Goal: Information Seeking & Learning: Learn about a topic

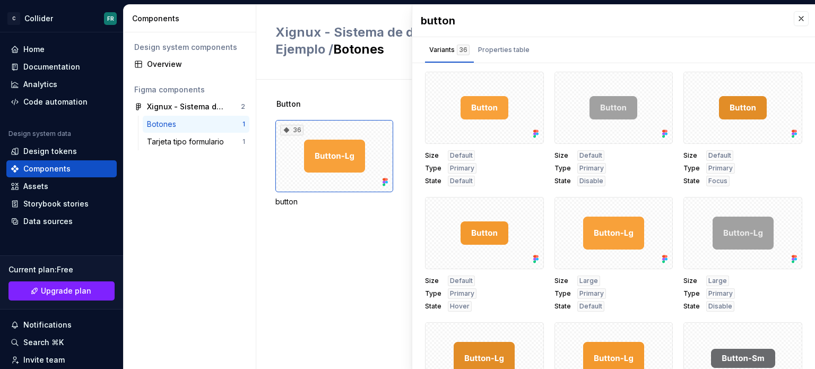
scroll to position [28, 0]
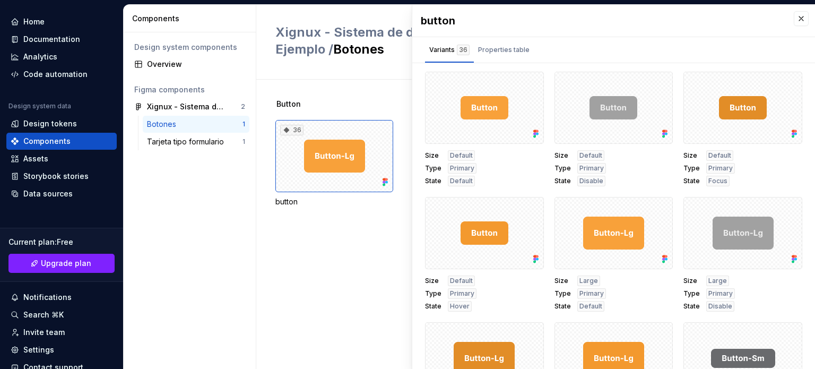
click at [291, 33] on span "Xignux - Sistema de diseño - Ejemplo /" at bounding box center [367, 40] width 182 height 32
click at [78, 38] on div "Documentation" at bounding box center [62, 39] width 102 height 11
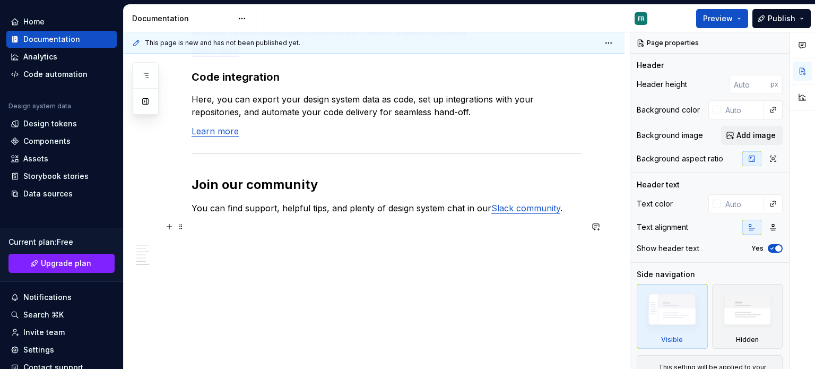
scroll to position [943, 0]
click at [741, 21] on button "Preview" at bounding box center [723, 18] width 52 height 19
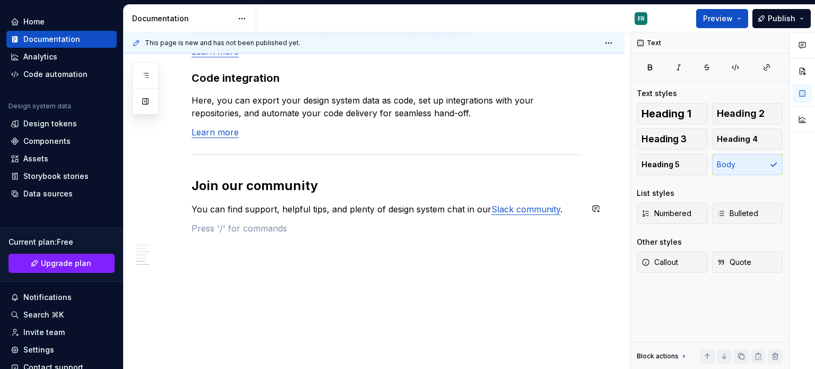
click at [722, 22] on span "Preview" at bounding box center [718, 18] width 30 height 11
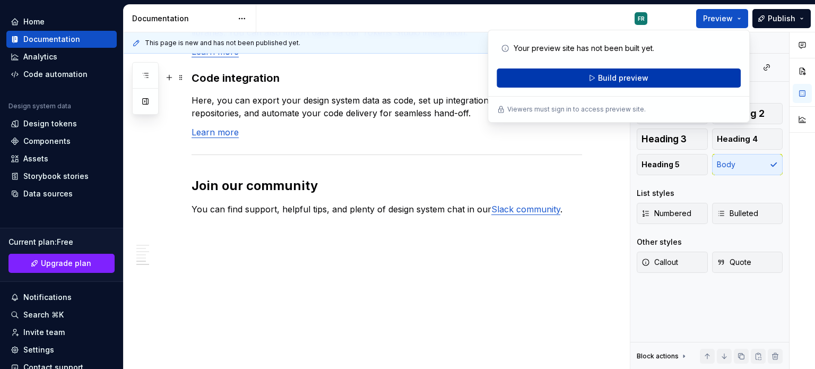
click at [603, 84] on button "Build preview" at bounding box center [619, 77] width 244 height 19
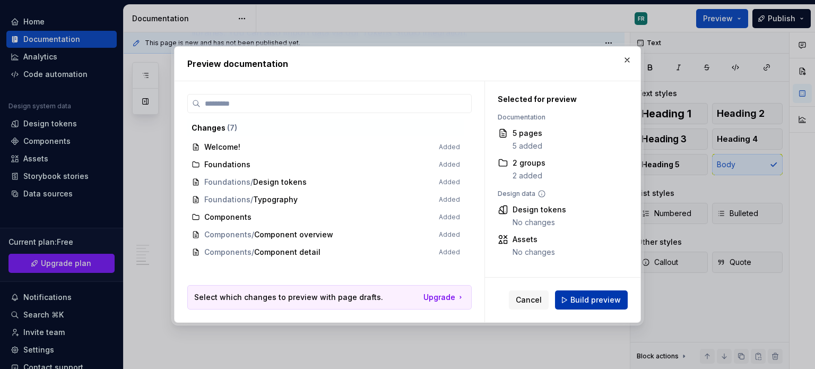
click at [597, 304] on span "Build preview" at bounding box center [596, 300] width 50 height 11
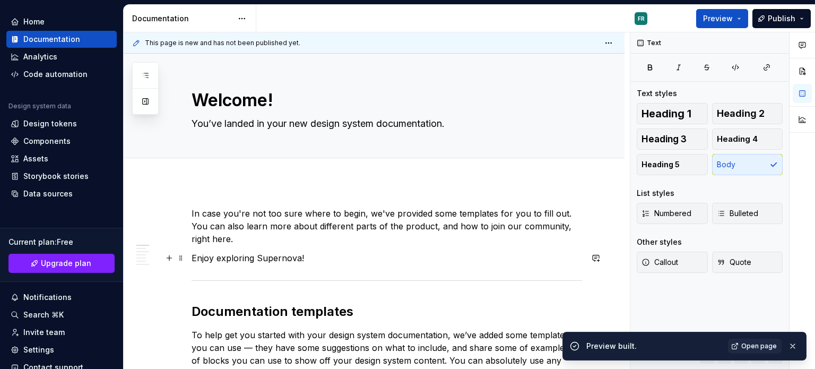
scroll to position [0, 0]
click at [764, 348] on span "Open page" at bounding box center [760, 346] width 36 height 8
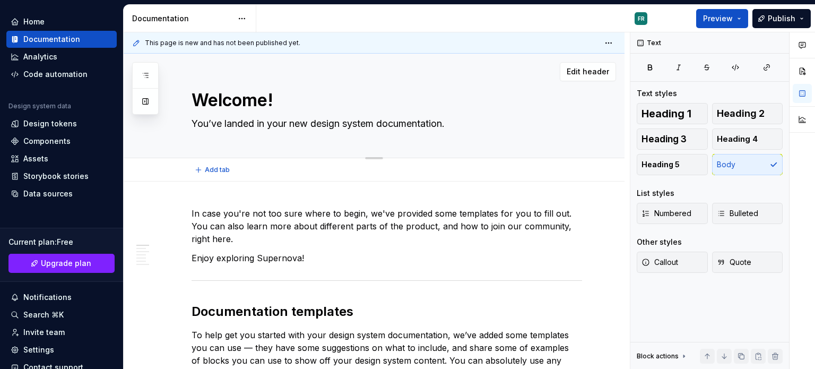
click at [178, 124] on div "Welcome! You’ve landed in your new design system documentation. Edit header" at bounding box center [374, 106] width 501 height 105
click at [233, 128] on textarea "You’ve landed in your new design system documentation." at bounding box center [385, 123] width 391 height 17
click at [569, 71] on span "Edit header" at bounding box center [588, 71] width 42 height 11
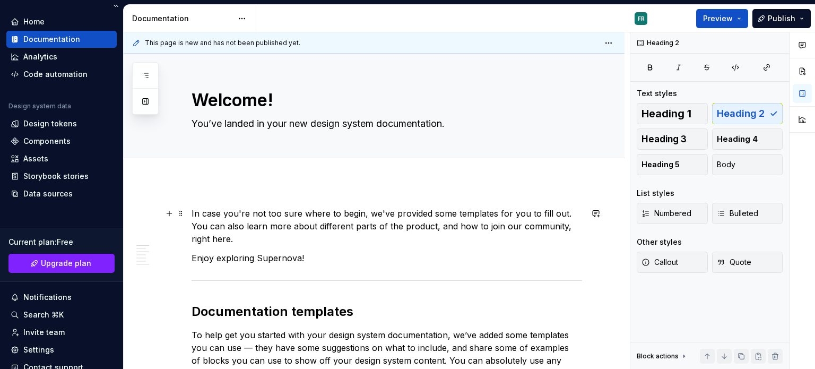
type textarea "*"
click at [71, 57] on div "Analytics" at bounding box center [62, 56] width 102 height 11
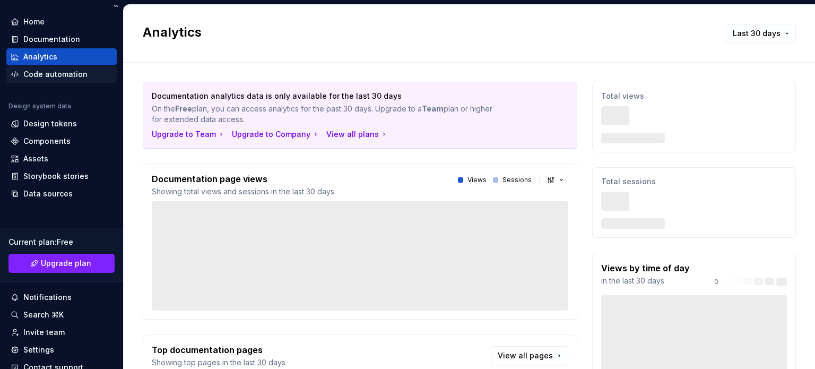
click at [57, 81] on div "Code automation" at bounding box center [61, 74] width 110 height 17
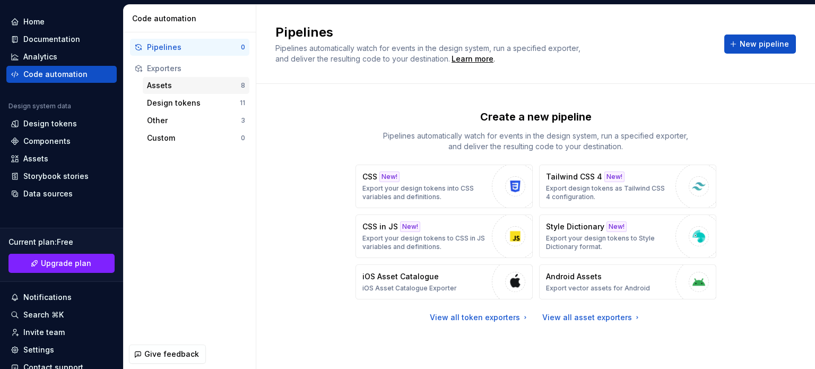
click at [164, 86] on div "Assets" at bounding box center [194, 85] width 94 height 11
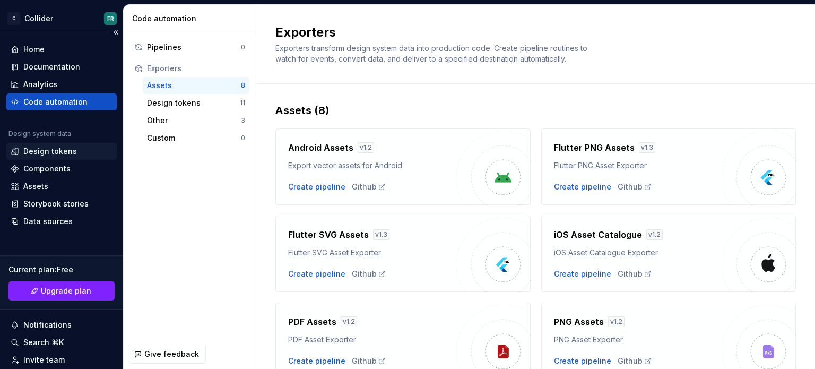
click at [65, 154] on div "Design tokens" at bounding box center [50, 151] width 54 height 11
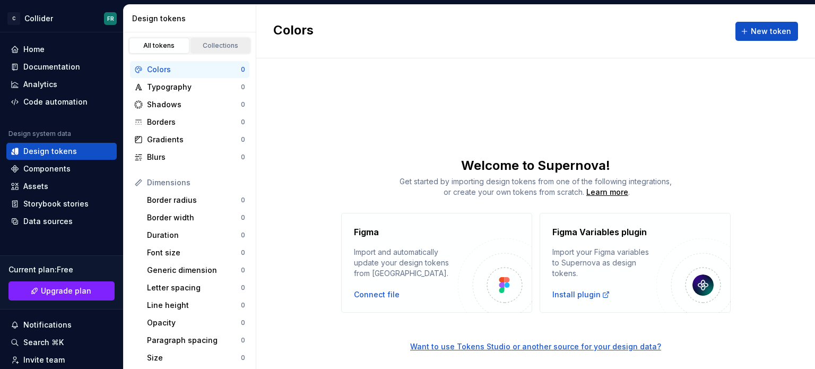
click at [206, 50] on link "Collections" at bounding box center [221, 46] width 61 height 16
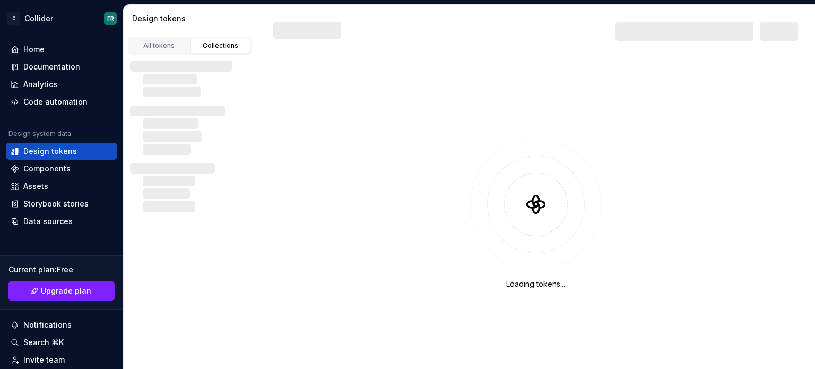
click at [204, 45] on div "Collections" at bounding box center [220, 45] width 53 height 8
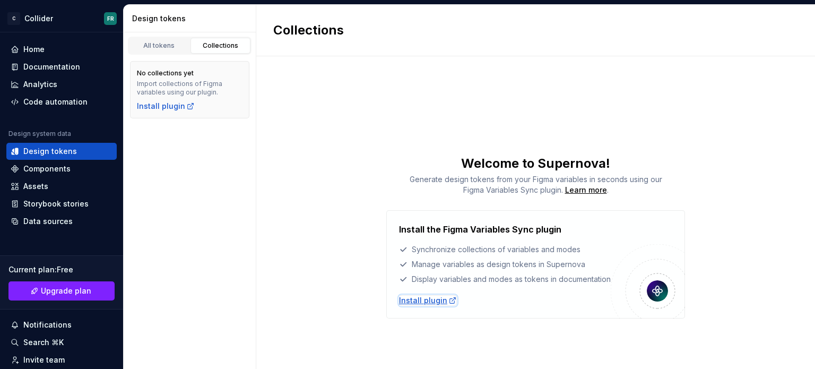
click at [417, 302] on div "Install plugin" at bounding box center [428, 300] width 58 height 11
click at [161, 106] on div "Install plugin" at bounding box center [166, 106] width 58 height 11
